Goal: Communication & Community: Answer question/provide support

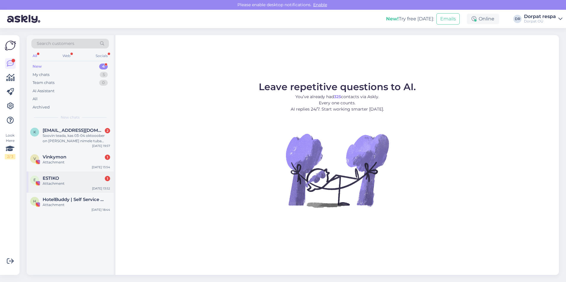
click at [90, 183] on div "Attachment" at bounding box center [76, 183] width 67 height 5
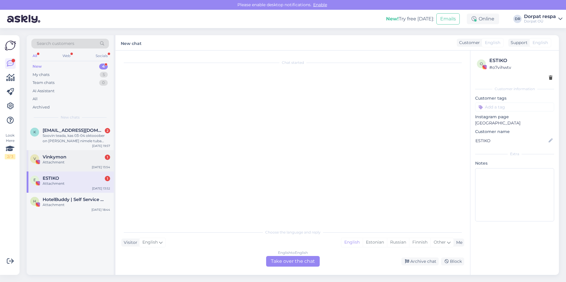
click at [88, 161] on div "Attachment" at bounding box center [76, 162] width 67 height 5
click at [82, 143] on div "Soovin teada, kas 03-04 oktooober on [PERSON_NAME] nimele tuba broneeritud? Või…" at bounding box center [76, 138] width 67 height 11
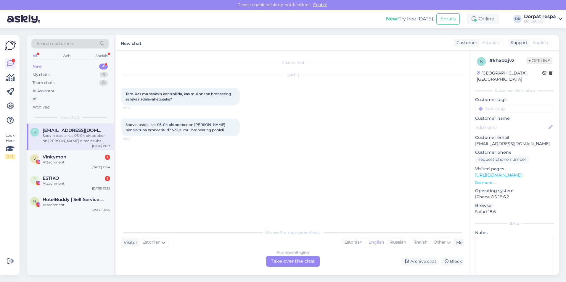
click at [370, 133] on div "Soovin teada, kas 03-04 oktooober on Kristi Kant nimele tuba broneeritud? Või j…" at bounding box center [292, 127] width 343 height 31
click at [301, 259] on div "Estonian to English Take over the chat" at bounding box center [293, 261] width 54 height 11
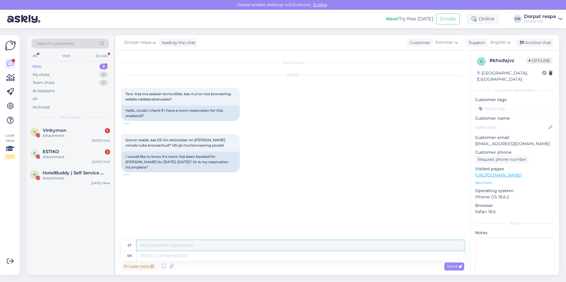
click at [188, 246] on textarea at bounding box center [300, 245] width 327 height 10
click at [200, 244] on textarea "Tere! Hetkese seisuga me ei nöe, e" at bounding box center [300, 242] width 327 height 15
drag, startPoint x: 211, startPoint y: 245, endPoint x: 181, endPoint y: 249, distance: 30.1
click at [181, 249] on textarea "Tere! Hetkese seisuga me ei näe, e" at bounding box center [300, 242] width 327 height 15
click at [354, 255] on textarea at bounding box center [300, 256] width 327 height 10
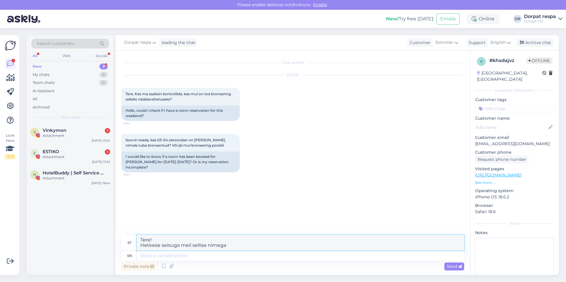
click at [309, 245] on textarea "Tere! Hetkese seisuga meil sellise nimega" at bounding box center [300, 242] width 327 height 15
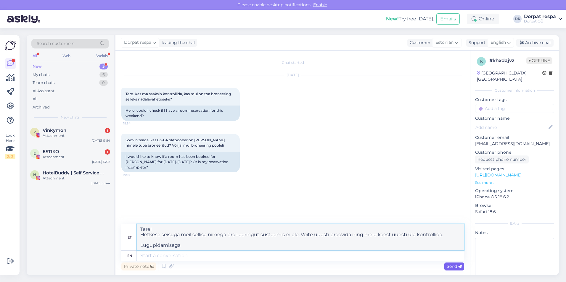
type textarea "Tere! Hetkese seisuga meil sellise nimega broneeringut süsteemis ei ole. Võite …"
click at [451, 265] on span "Send" at bounding box center [453, 266] width 15 height 5
click at [281, 247] on textarea "Tere! Hetkese seisuga meil sellise nimega broneeringut süsteemis ei ole. Võite …" at bounding box center [300, 237] width 327 height 26
click at [455, 266] on span "Send" at bounding box center [453, 266] width 15 height 5
click at [385, 181] on div "Chat started Oct 1 2025 Tere. Kas ma saaksin kontrollida, kas mul on toa bronee…" at bounding box center [295, 137] width 348 height 163
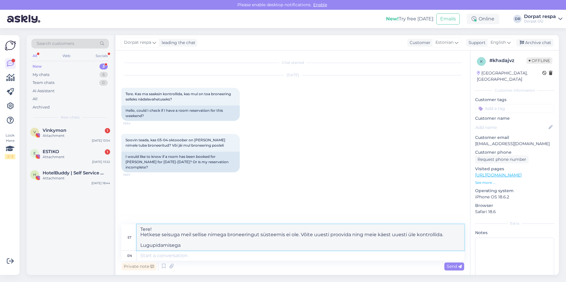
click at [295, 241] on textarea "Tere! Hetkese seisuga meil sellise nimega broneeringut süsteemis ei ole. Võite …" at bounding box center [300, 237] width 327 height 26
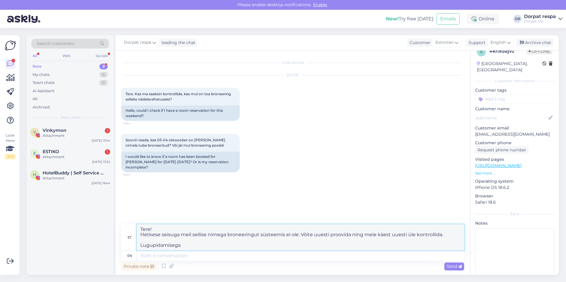
scroll to position [19, 0]
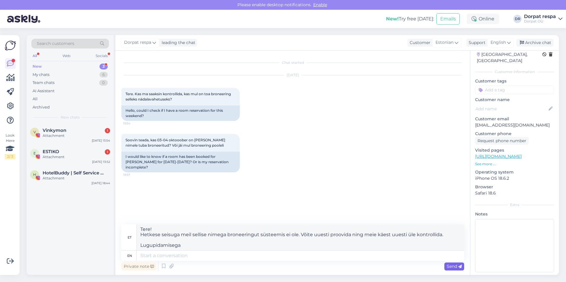
click at [456, 264] on span "Send" at bounding box center [453, 266] width 15 height 5
click at [195, 254] on textarea at bounding box center [300, 256] width 327 height 10
click at [94, 153] on div "ESTIKO 1" at bounding box center [76, 151] width 67 height 5
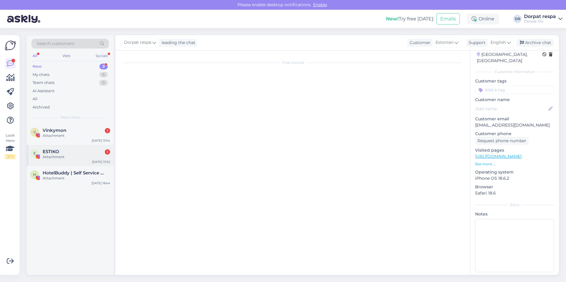
scroll to position [0, 0]
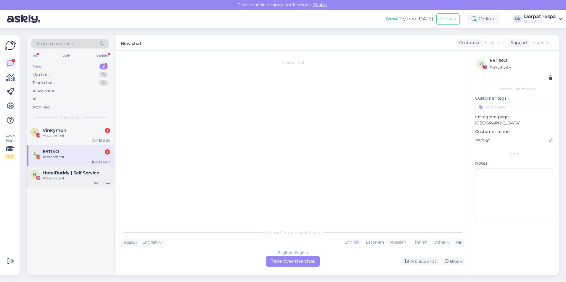
click at [89, 175] on span "HotelBuddy | Self Service App for Hotel Guests" at bounding box center [74, 172] width 62 height 5
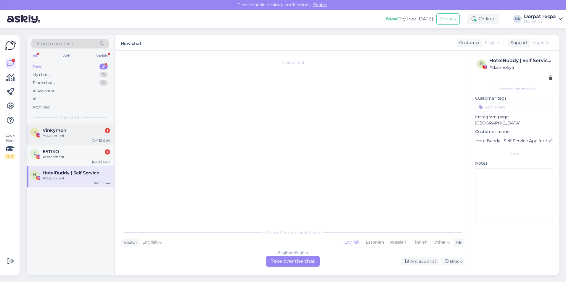
click at [80, 140] on div "V Vinkymon 1 Attachment Oct 1 13:54" at bounding box center [70, 134] width 87 height 21
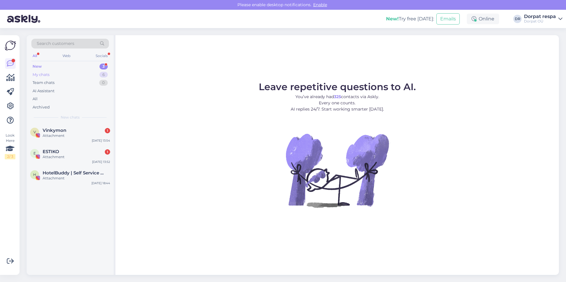
click at [56, 76] on div "My chats 6" at bounding box center [69, 75] width 77 height 8
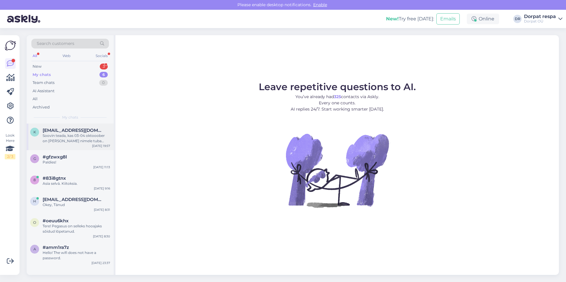
click at [76, 138] on div "Soovin teada, kas 03-04 oktooober on [PERSON_NAME] nimele tuba broneeritud? Või…" at bounding box center [76, 138] width 67 height 11
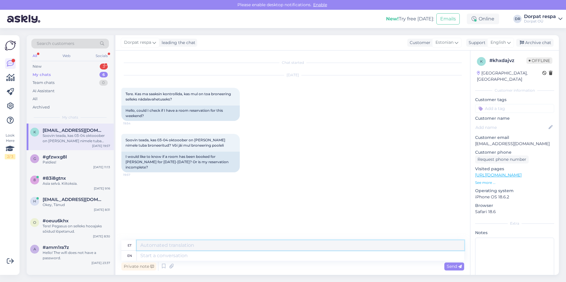
click at [171, 248] on textarea at bounding box center [300, 245] width 327 height 10
click at [193, 256] on textarea at bounding box center [300, 256] width 327 height 10
type textarea "Hello!"
type textarea "Tere!"
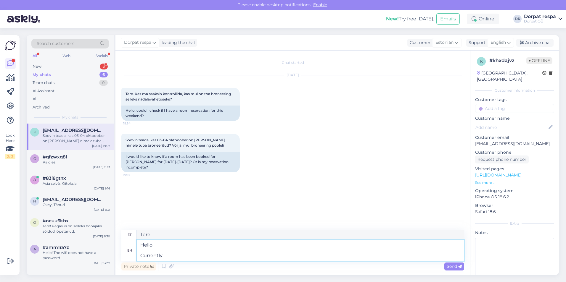
type textarea "Hello! Currently w"
type textarea "Tere! Praegu"
type textarea "Hello! Currently we"
type textarea "Tere! Praegu me"
drag, startPoint x: 156, startPoint y: 235, endPoint x: 140, endPoint y: 236, distance: 16.0
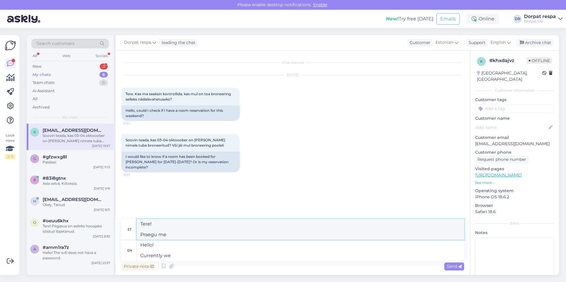
click at [140, 236] on textarea "Tere! Praegu me" at bounding box center [300, 229] width 327 height 21
click at [173, 256] on textarea "Hello! Currently we" at bounding box center [300, 250] width 327 height 21
type textarea "Hello! Currently we cannot"
type textarea "Tere! Praegu me ei saa"
type textarea "Hello! Currently we cannot find a"
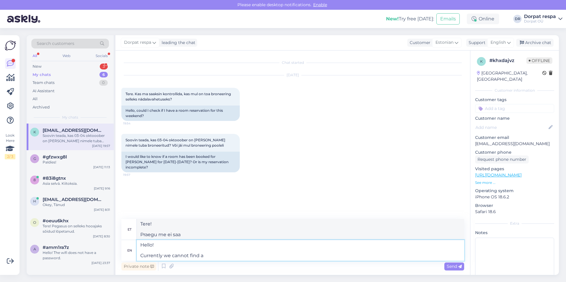
type textarea "Tere! Praegu me ei leia"
type textarea "Hello! Currently we cannot find a reservation"
type textarea "Tere! Hetkel ei leia me broneeringut"
type textarea "Hello! Currently we cannot find a reservation"
type textarea "Tere! Hetkel ei leia me broneeringut"
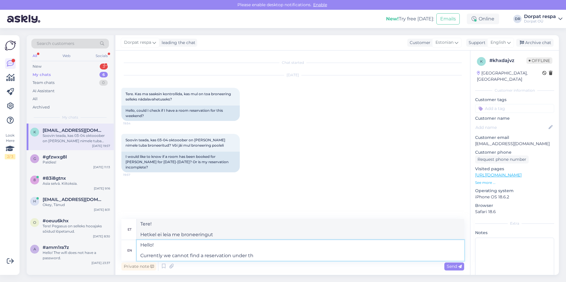
type textarea "Hello! Currently we cannot find a reservation under tha"
type textarea "Tere! Praegu ei leia me broneeringut alt"
type textarea "Hello! Currently we cannot find a reservation under that na"
type textarea "Tere! Praegu ei leia me selle alt broneeringut"
type textarea "Hello! Currently we cannot find a reservation under that name"
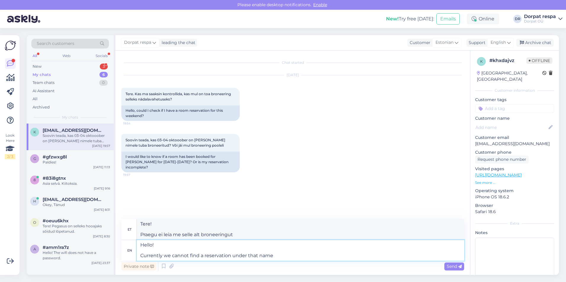
type textarea "Tere! Praegu ei leia me selle nimega broneeringut."
type textarea "Hello! Currently we cannot find a reservation under that name in o"
type textarea "Tere! Praegu ei leia me selle nimega broneeringut"
type textarea "Hello! Currently we cannot find a reservation under that name in our s"
type textarea "Tere! Praegu ei leia me selle nimega broneeringut meie"
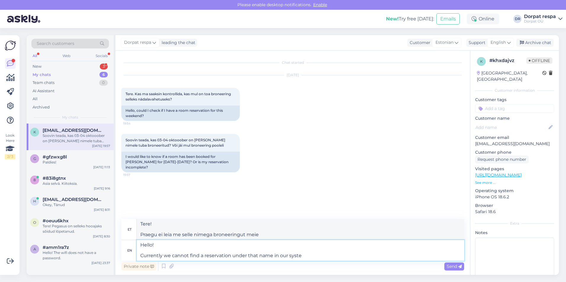
type textarea "Hello! Currently we cannot find a reservation under that name in our system"
type textarea "Tere! Praegu ei leia me oma süsteemist selle nimega broneeringut."
type textarea "Hello! Currently we cannot find a reservation under that name in our system. Pl…"
type textarea "Tere! Praegu ei leia me oma süsteemist selle nimega broneeringut. [GEOGRAPHIC_D…"
type textarea "Hello! Currently we cannot find a reservation under that name in our system. Pl…"
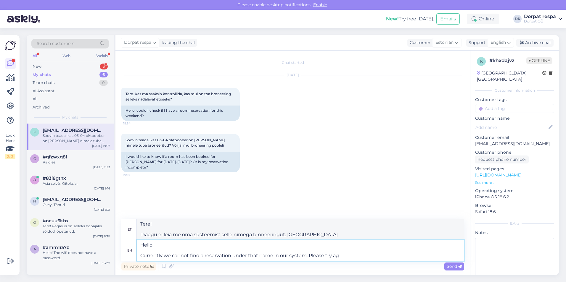
type textarea "Tere! Praegu ei leia me oma süsteemist selle nimega broneeringut. Palun proovige"
type textarea "Hello! Currently we cannot find a reservation under that name in our system. Pl…"
type textarea "Tere! Praegu ei leia me oma süsteemist selle nimega broneeringut. Palun proovig…"
type textarea "Hello! Currently we cannot find a reservation under that name in our system. Pl…"
type textarea "Tere! Praegu ei leia me oma süsteemist selle nimega broneeringut. Palun proovig…"
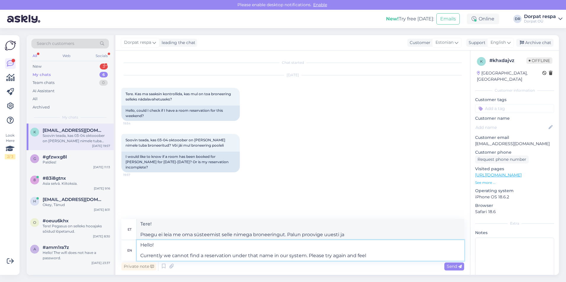
type textarea "Hello! Currently we cannot find a reservation under that name in our system. Pl…"
type textarea "Tere! Praegu ei leia me oma süsteemist selle nimega broneeringut. Palun proovig…"
type textarea "Hello! Currently we cannot find a reservation under that name in our system. Pl…"
type textarea "Tere! Praegu ei leia me oma süsteemist selle nimega broneeringut. Palun proovig…"
type textarea "Hello! Currently we cannot find a reservation under that name in our system. Pl…"
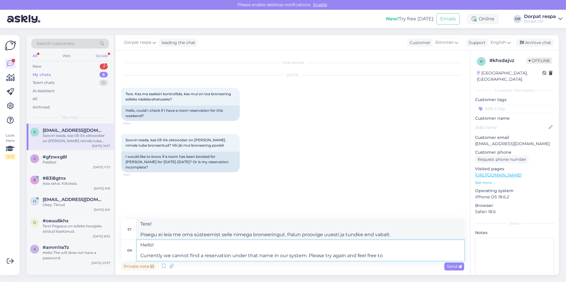
type textarea "Tere! Praegu ei leia me oma süsteemist selle nimega broneeringut. Palun proovig…"
type textarea "Hello! Currently we cannot find a reservation under that name in our system. Pl…"
type textarea "Tere! Praegu ei leia me oma süsteemist selle nimega broneeringut. Palun proovig…"
type textarea "Hello! Currently we cannot find a reservation under that name in our system. Pl…"
type textarea "Tere! Praegu ei leia me oma süsteemist selle nimega broneeringut. Palun proovig…"
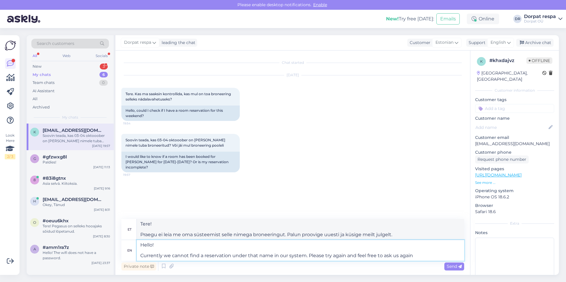
type textarea "Hello! Currently we cannot find a reservation under that name in our system. Pl…"
type textarea "Tere! Praegu ei leia me oma süsteemist selle nimega broneeringut. Palun proovig…"
type textarea "Hello! Currently we cannot find a reservation under that name in our system. Pl…"
type textarea "Tere! Praegu ei leia me oma süsteemist selle nimega broneeringut. Palun proovig…"
type textarea "Hello! Currently we cannot find a reservation under that name in our system. Pl…"
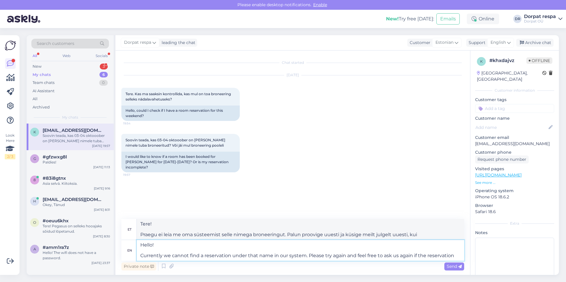
type textarea "Tere! Praegu ei leia me oma süsteemist selle nimega broneeringut. Palun proovig…"
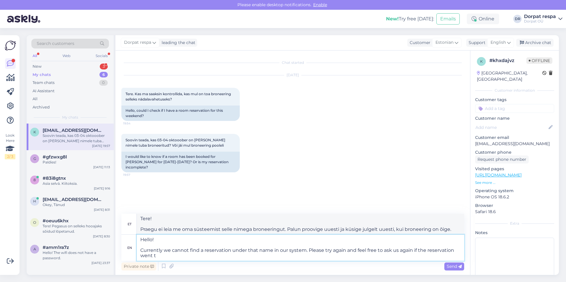
type textarea "Hello! Currently we cannot find a reservation under that name in our system. Pl…"
type textarea "Tere! Praegu ei leia me oma süsteemist selle nimega broneeringut. Palun proovig…"
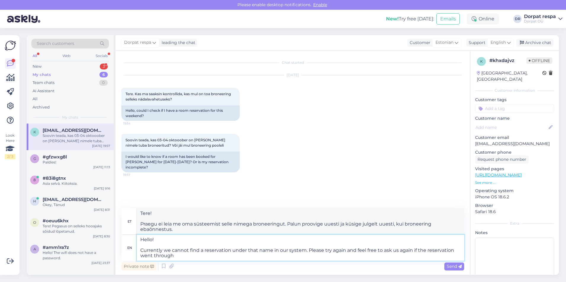
type textarea "Hello! Currently we cannot find a reservation under that name in our system. Pl…"
type textarea "Tere! Praegu ei leia me oma süsteemist selle nimega broneeringut. Palun proovig…"
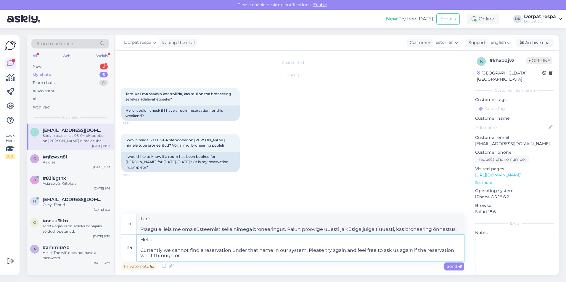
type textarea "Hello! Currently we cannot find a reservation under that name in our system. Pl…"
type textarea "Tere! Praegu ei leia me oma süsteemist selle nimega broneeringut. Palun proovig…"
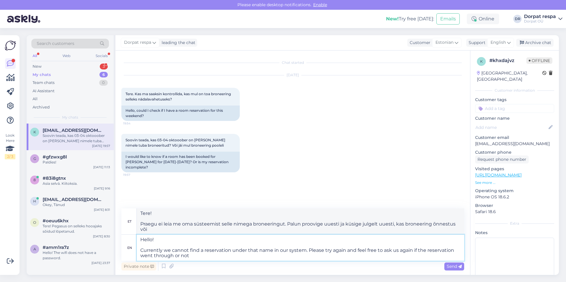
type textarea "Hello! Currently we cannot find a reservation under that name in our system. Pl…"
type textarea "Tere! Praegu ei leia me oma süsteemist selle nimega broneeringut. Palun proovig…"
type textarea "Hello! Currently we cannot find a reservation under that name in our system. Pl…"
drag, startPoint x: 157, startPoint y: 225, endPoint x: 130, endPoint y: 226, distance: 27.5
click at [130, 226] on div "et Tere! Praegu ei leia me oma süsteemist selle nimega broneeringut. Palun proo…" at bounding box center [292, 222] width 343 height 26
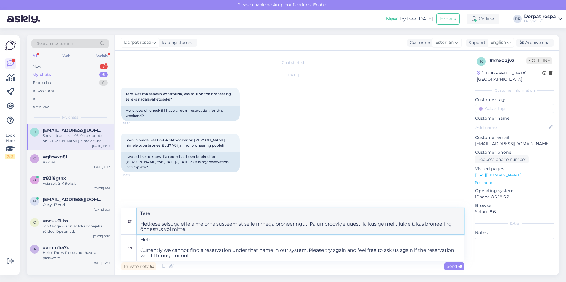
drag, startPoint x: 203, startPoint y: 224, endPoint x: 180, endPoint y: 224, distance: 22.5
click at [180, 224] on textarea "Tere! Hetkese seisuga ei leia me oma süsteemist selle nimega broneeringut. Palu…" at bounding box center [300, 222] width 327 height 26
click at [273, 225] on textarea "Tere! Hetkese seisuga me ei leia oma süsteemist selle nimega broneeringut. Palu…" at bounding box center [300, 222] width 327 height 26
click at [371, 140] on div "Soovin teada, kas 03-04 oktooober on [PERSON_NAME] nimele tuba broneeritud? [PE…" at bounding box center [292, 152] width 343 height 51
drag, startPoint x: 379, startPoint y: 225, endPoint x: 429, endPoint y: 226, distance: 49.4
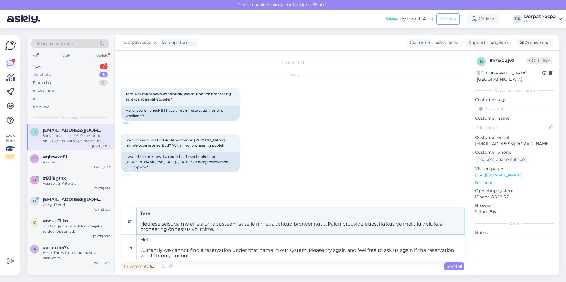
click at [429, 226] on textarea "Tere! Hetkese seisuga me ei leia oma süsteemist selle nimega tehtud broneeringu…" at bounding box center [300, 222] width 327 height 26
click at [284, 232] on textarea "Tere! Hetkese seisuga me ei leia oma süsteemist selle nimega tehtud broneeringu…" at bounding box center [300, 222] width 327 height 26
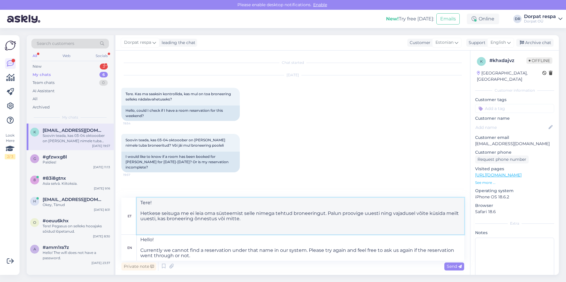
type textarea "Tere! Hetkese seisuga me ei leia oma süsteemist selle nimega tehtud broneeringu…"
click at [195, 257] on textarea "Hello! Currently we cannot find a reservation under that name in our system. Pl…" at bounding box center [300, 248] width 327 height 26
type textarea "Hello! Currently we cannot find a reservation under that name in our system. Pl…"
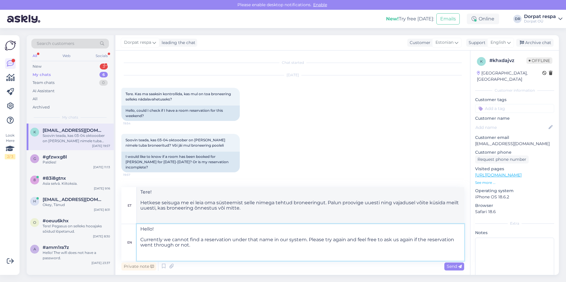
type textarea "Tere! Praegu ei leia me oma süsteemist selle nimega broneeringut. Palun proovig…"
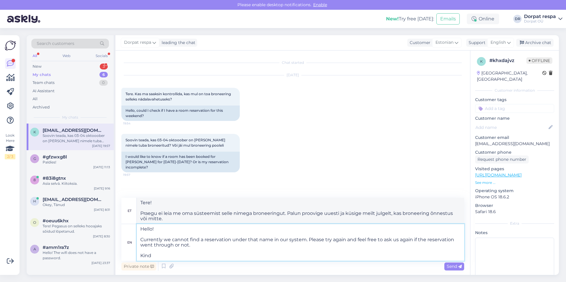
type textarea "Hello! Currently we cannot find a reservation under that name in our system. Pl…"
type textarea "Tere! Praegu ei leia me oma süsteemist selle nimega broneeringut. Palun proovig…"
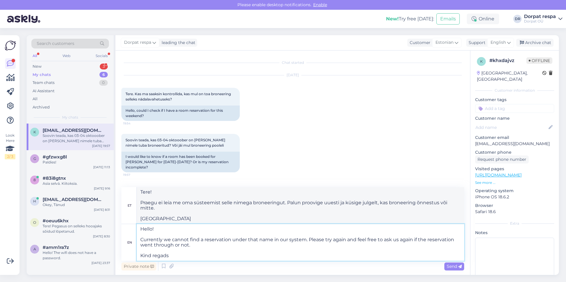
type textarea "Hello! Currently we cannot find a reservation under that name in our system. Pl…"
type textarea "Tere! Praegu ei leia me oma süsteemist selle nimega broneeringut. Palun proovig…"
type textarea "Hello! Currently we cannot find a reservation under that name in our system. Pl…"
click at [456, 265] on span "Send" at bounding box center [453, 266] width 15 height 5
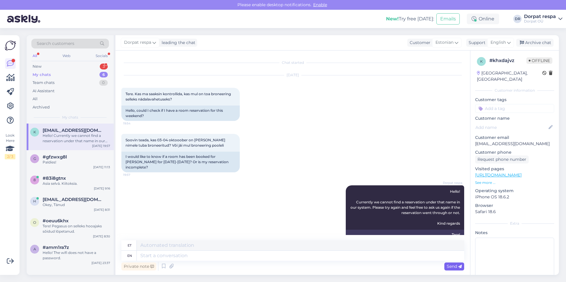
scroll to position [38, 0]
